Goal: Transaction & Acquisition: Purchase product/service

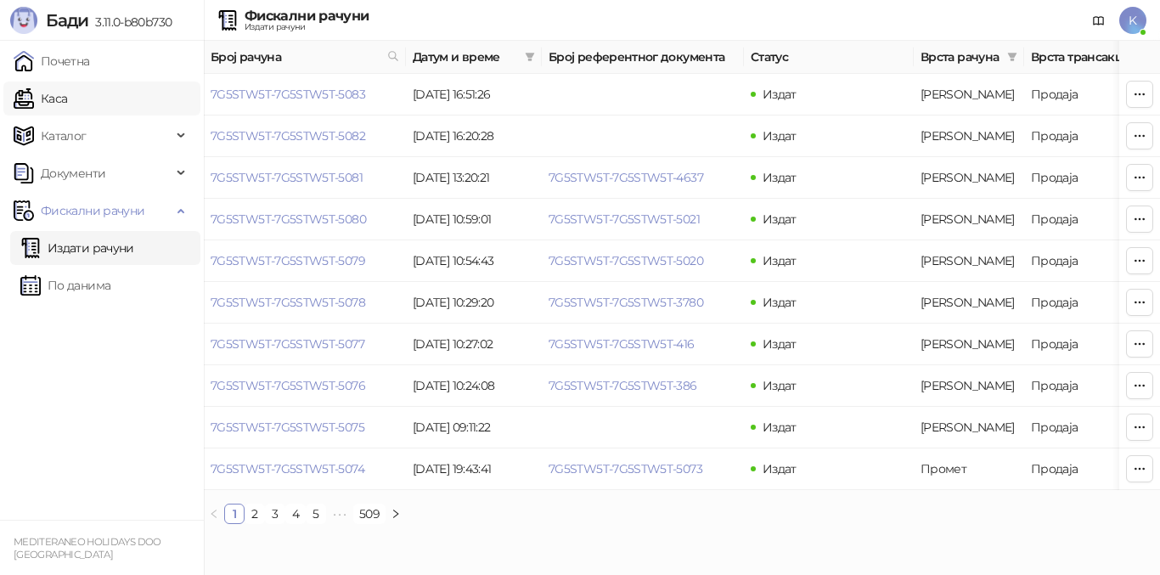
click at [60, 104] on link "Каса" at bounding box center [41, 99] width 54 height 34
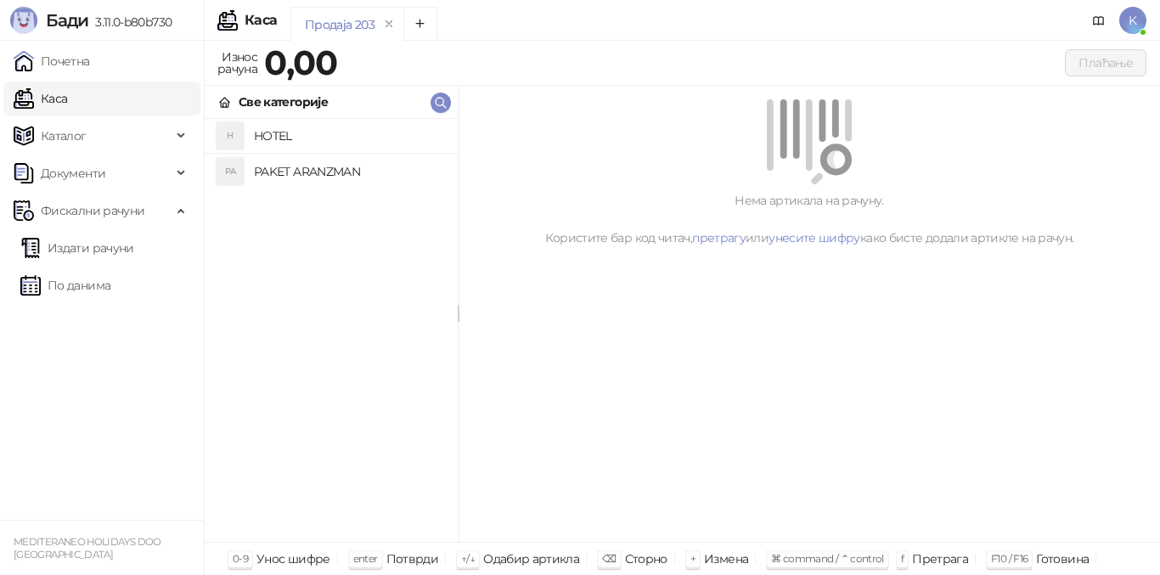
click at [283, 172] on h4 "PAKET ARANZMAN" at bounding box center [349, 171] width 190 height 27
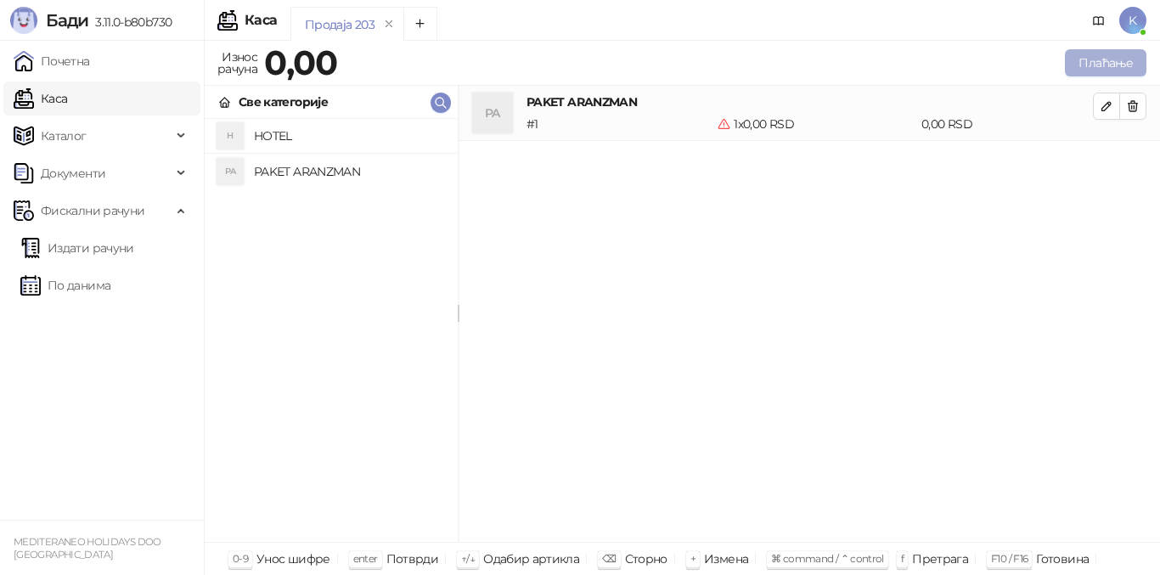
click at [1113, 65] on button "Плаћање" at bounding box center [1106, 62] width 82 height 27
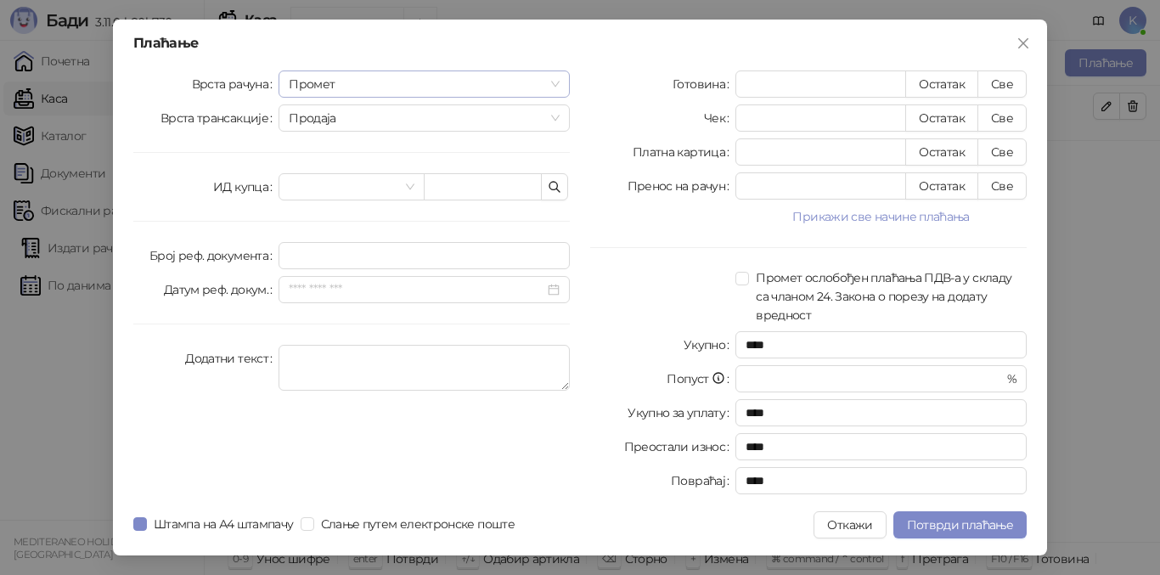
click at [330, 85] on span "Промет" at bounding box center [424, 83] width 271 height 25
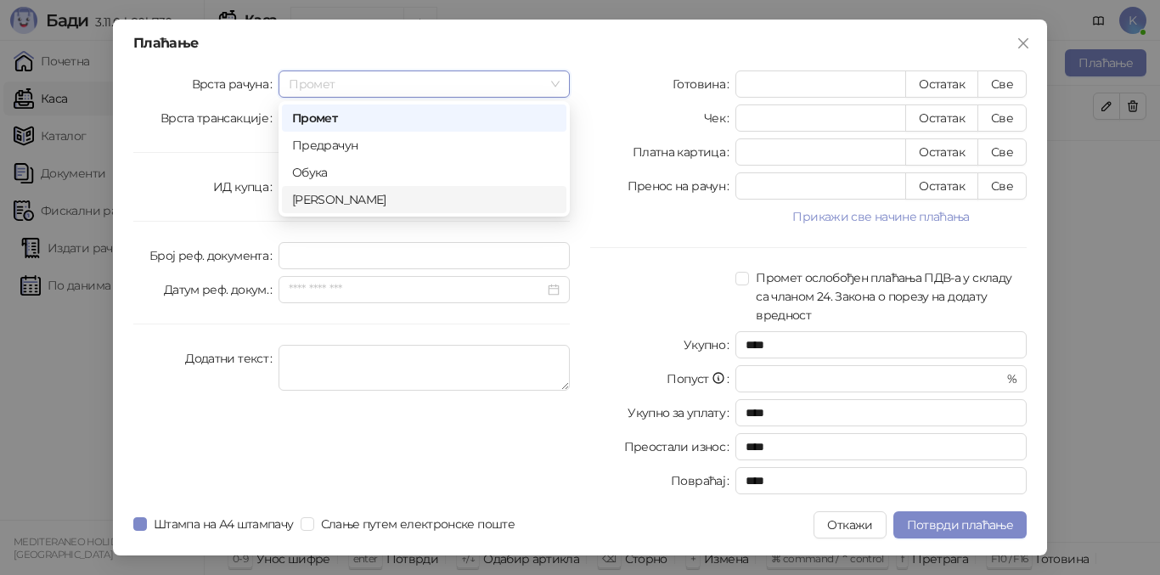
click at [330, 194] on div "[PERSON_NAME]" at bounding box center [424, 199] width 264 height 19
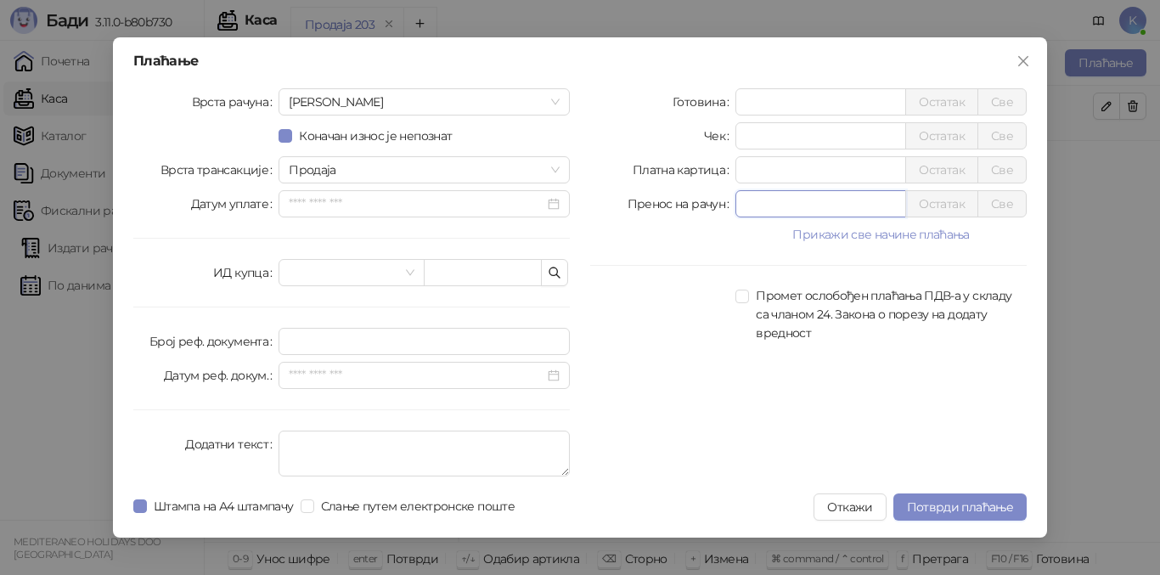
drag, startPoint x: 771, startPoint y: 207, endPoint x: 696, endPoint y: 186, distance: 78.5
click at [696, 186] on div "Готовина * Остатак Све Чек * Остатак Све Платна картица * Остатак Све Пренос на…" at bounding box center [808, 285] width 457 height 395
click at [1023, 65] on icon "close" at bounding box center [1024, 61] width 14 height 14
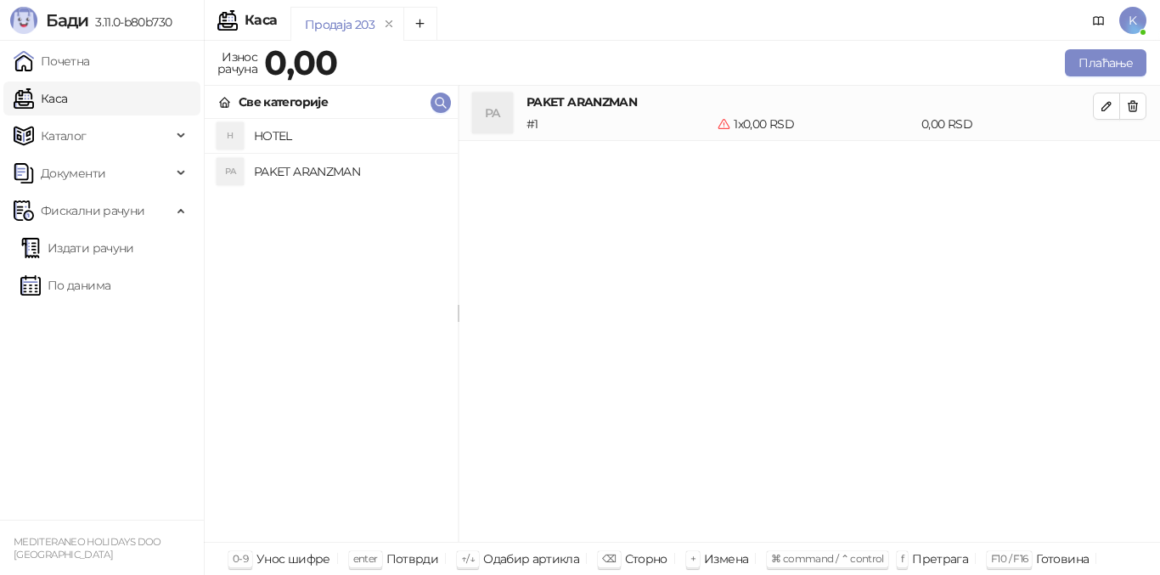
click at [121, 379] on ul "Почетна [PERSON_NAME] Документи Фискални рачуни Издати рачуни По данима" at bounding box center [102, 280] width 204 height 479
